Goal: Information Seeking & Learning: Learn about a topic

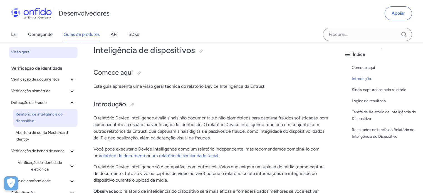
scroll to position [28, 0]
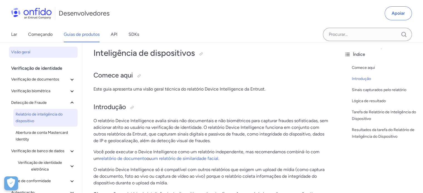
click at [48, 56] on link "Visão geral" at bounding box center [43, 52] width 69 height 11
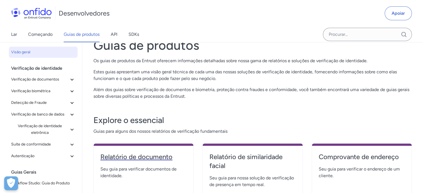
scroll to position [28, 0]
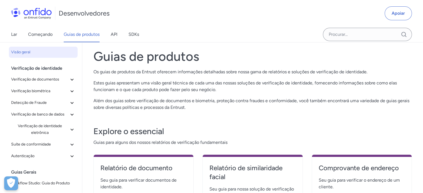
click at [36, 69] on font "Verificação de identidade" at bounding box center [36, 68] width 51 height 5
click at [38, 76] on font "Verificação de documentos" at bounding box center [35, 79] width 48 height 7
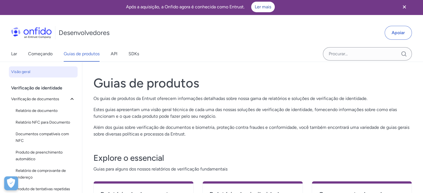
scroll to position [0, 0]
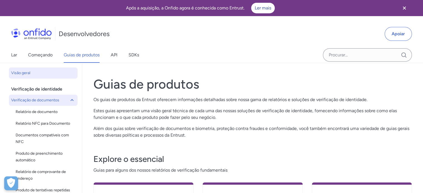
click at [39, 102] on font "Verificação de documentos" at bounding box center [35, 100] width 48 height 7
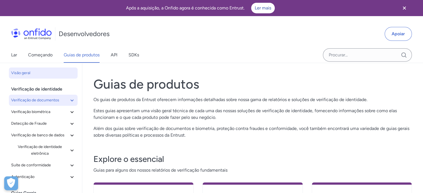
click at [43, 101] on font "Verificação de documentos" at bounding box center [35, 100] width 48 height 5
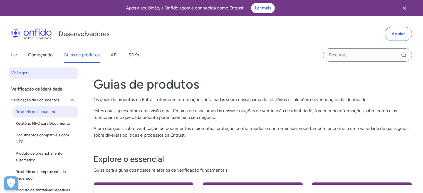
click at [43, 111] on font "Relatório de documento" at bounding box center [37, 112] width 42 height 5
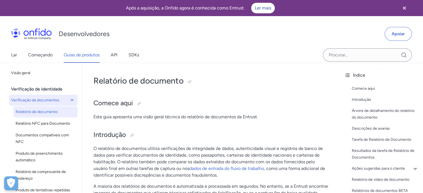
click at [41, 99] on font "Verificação de documentos" at bounding box center [35, 100] width 48 height 5
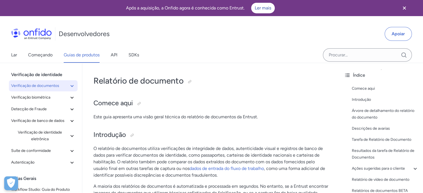
scroll to position [28, 0]
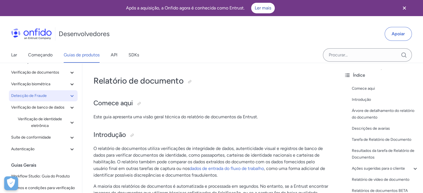
click at [47, 98] on span "Detecção de Fraude" at bounding box center [40, 96] width 58 height 7
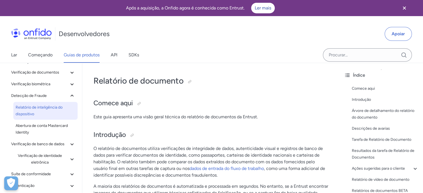
click at [47, 108] on font "Relatório de inteligência do dispositivo" at bounding box center [39, 110] width 47 height 11
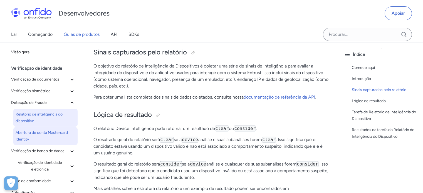
scroll to position [195, 0]
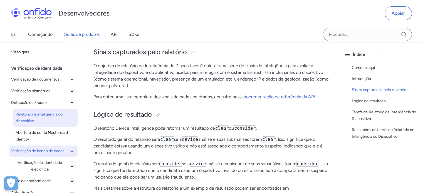
click at [32, 155] on font "Verificação de banco de dados" at bounding box center [37, 151] width 53 height 7
click at [45, 155] on font "Verificação de banco de dados" at bounding box center [37, 151] width 53 height 7
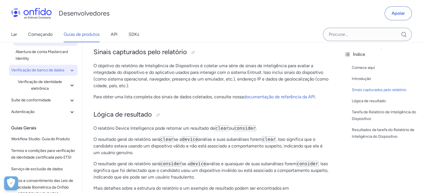
scroll to position [83, 0]
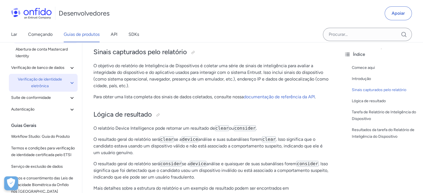
click at [53, 90] on font "Verificação de identidade eletrônica" at bounding box center [40, 82] width 58 height 13
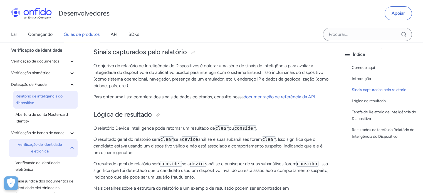
scroll to position [0, 0]
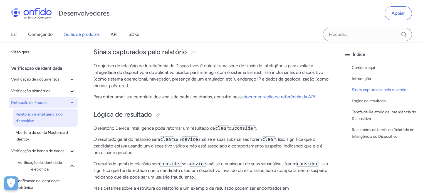
click at [53, 106] on span "Detecção de Fraude" at bounding box center [40, 103] width 58 height 7
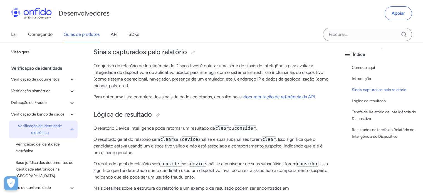
click at [59, 136] on font "Verificação de identidade eletrônica" at bounding box center [40, 129] width 58 height 13
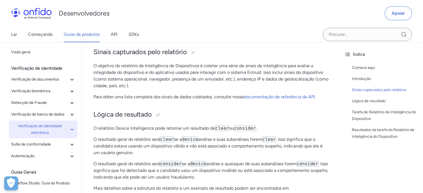
click at [59, 136] on font "Verificação de identidade eletrônica" at bounding box center [40, 129] width 58 height 13
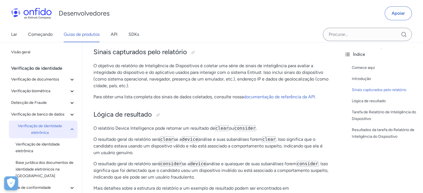
click at [48, 136] on font "Verificação de identidade eletrônica" at bounding box center [40, 129] width 58 height 13
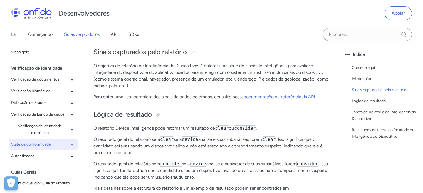
click at [45, 147] on font "Suíte de conformidade" at bounding box center [31, 144] width 40 height 5
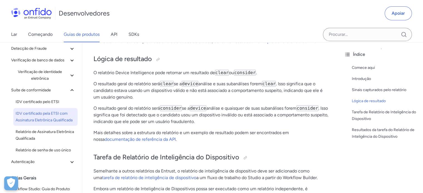
scroll to position [56, 0]
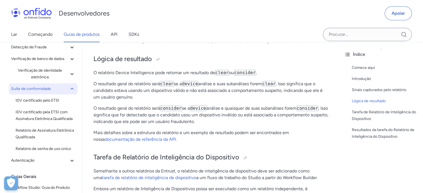
click at [44, 91] on font "Suíte de conformidade" at bounding box center [31, 89] width 40 height 5
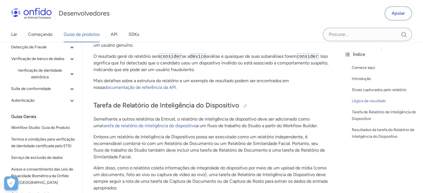
scroll to position [306, 0]
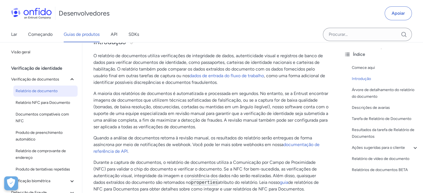
scroll to position [83, 0]
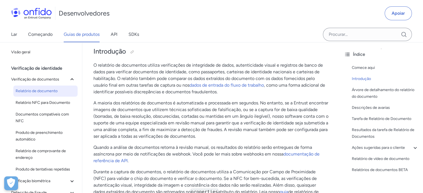
click at [142, 77] on font "O relatório de documentos utiliza verificações de integridade de dados, autenti…" at bounding box center [208, 75] width 230 height 25
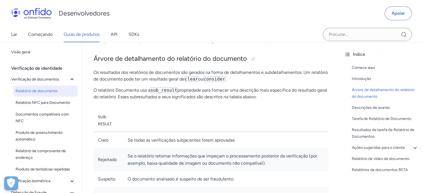
scroll to position [250, 0]
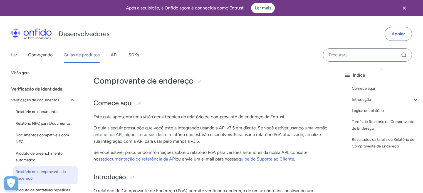
click at [198, 56] on div "Lar Começando Guias de produtos API SDKs" at bounding box center [211, 55] width 423 height 16
click at [41, 34] on img at bounding box center [31, 33] width 41 height 11
